Goal: Information Seeking & Learning: Learn about a topic

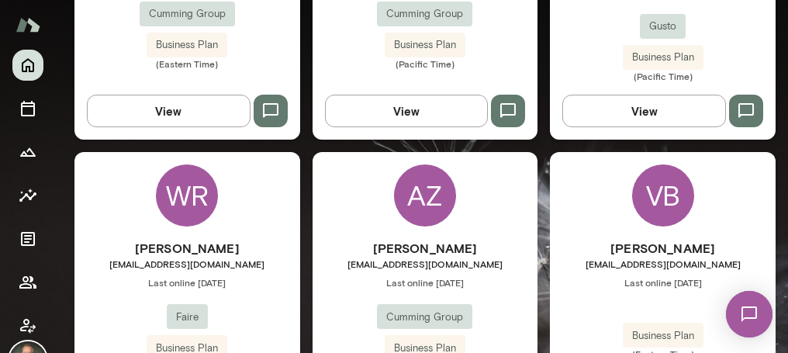
scroll to position [687, 0]
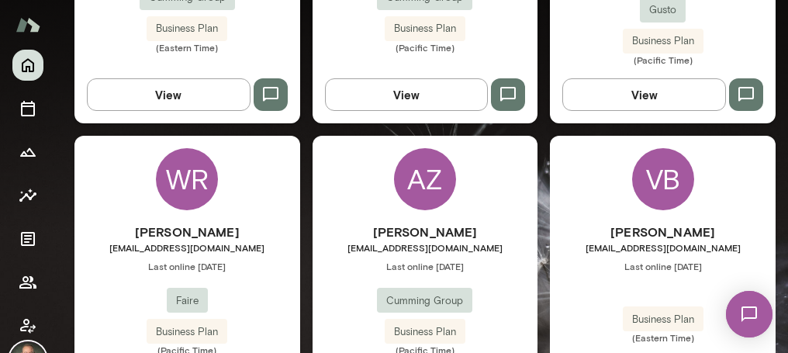
click at [364, 223] on h6 "[PERSON_NAME]" at bounding box center [425, 232] width 226 height 19
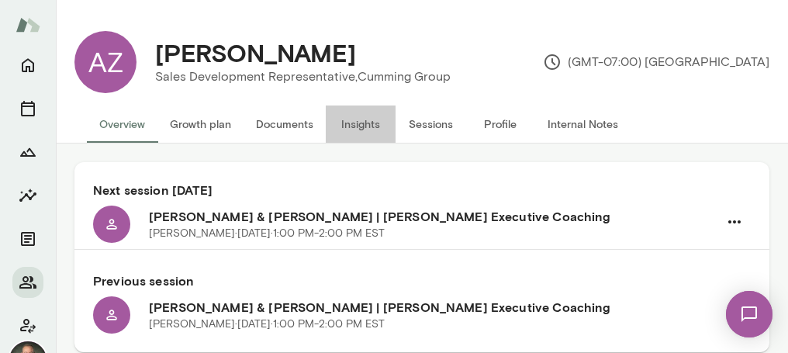
click at [371, 128] on button "Insights" at bounding box center [361, 123] width 70 height 37
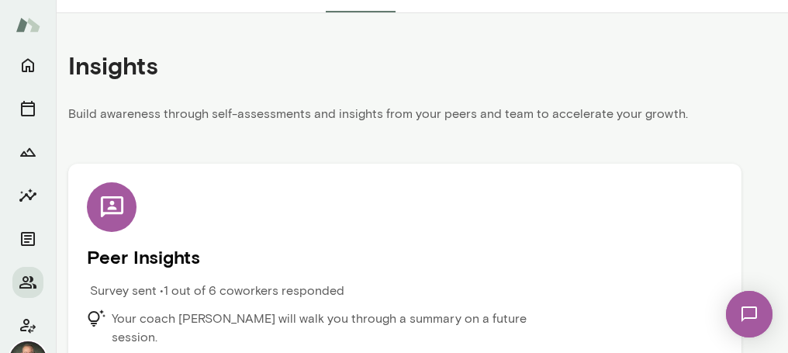
scroll to position [136, 0]
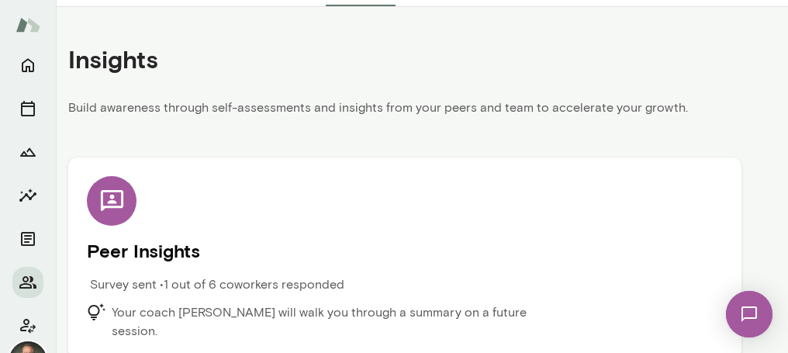
click at [152, 206] on div "Peer Insights Survey sent • 1 out of 6 coworkers responded Your coach [PERSON_N…" at bounding box center [405, 258] width 636 height 164
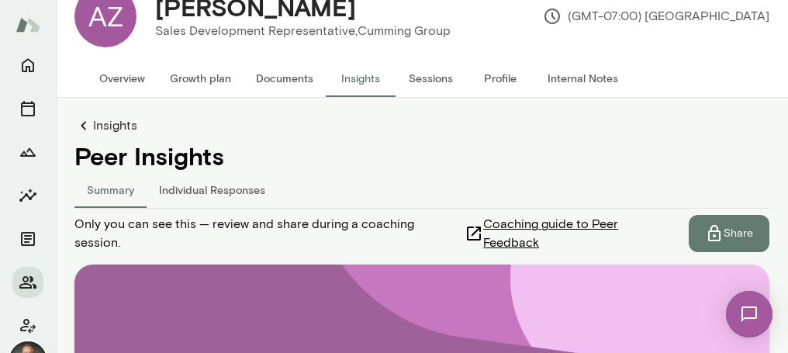
scroll to position [53, 0]
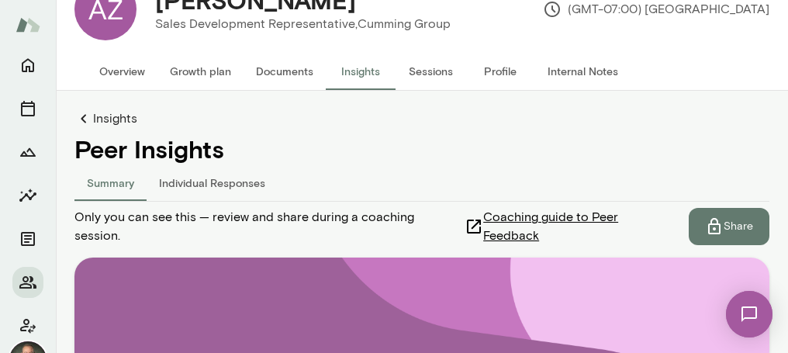
click at [232, 178] on button "Individual Responses" at bounding box center [212, 182] width 131 height 37
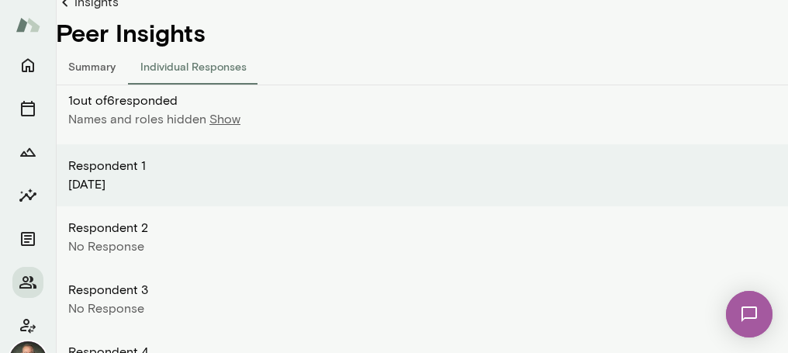
scroll to position [156, 0]
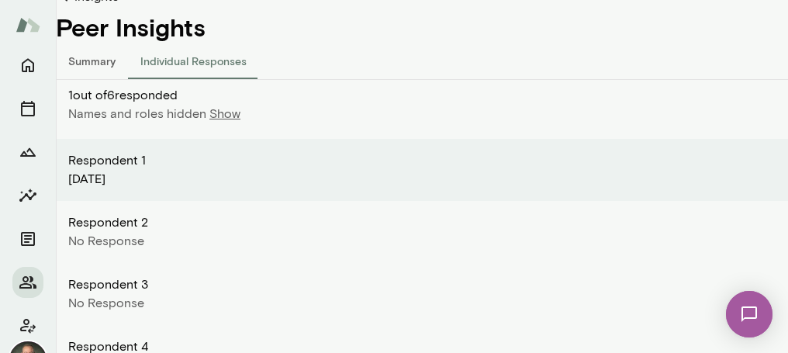
click at [231, 118] on p "Show" at bounding box center [224, 114] width 31 height 19
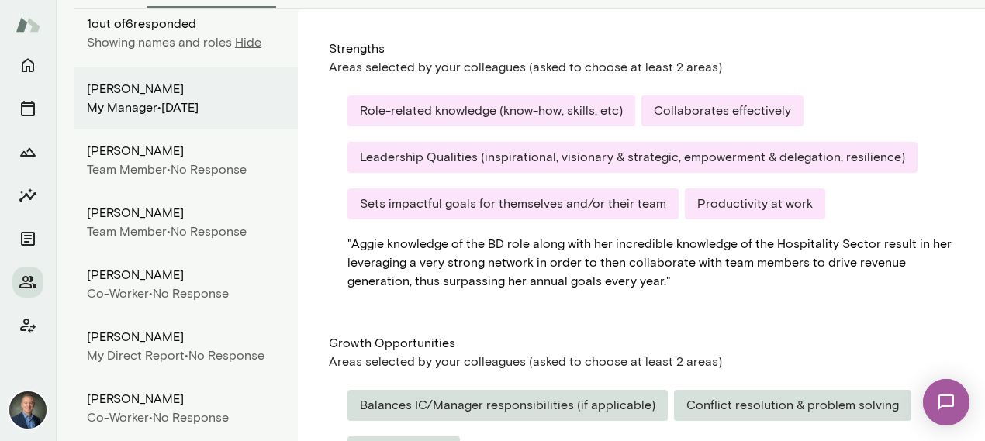
scroll to position [244, 0]
